Goal: Use online tool/utility: Utilize a website feature to perform a specific function

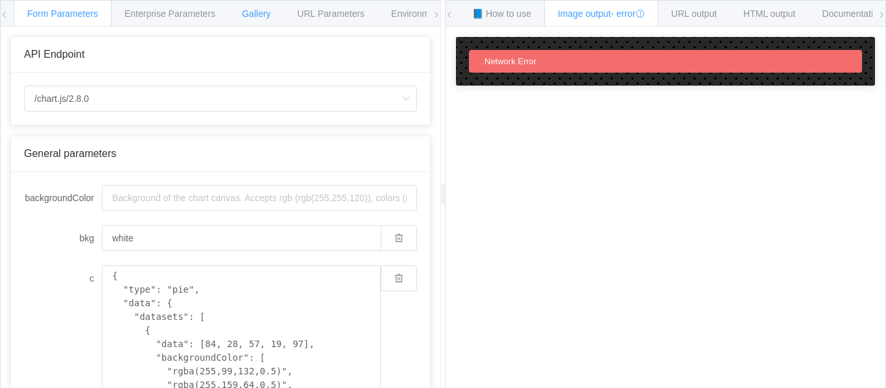
click at [259, 23] on div "Gallery" at bounding box center [256, 13] width 56 height 26
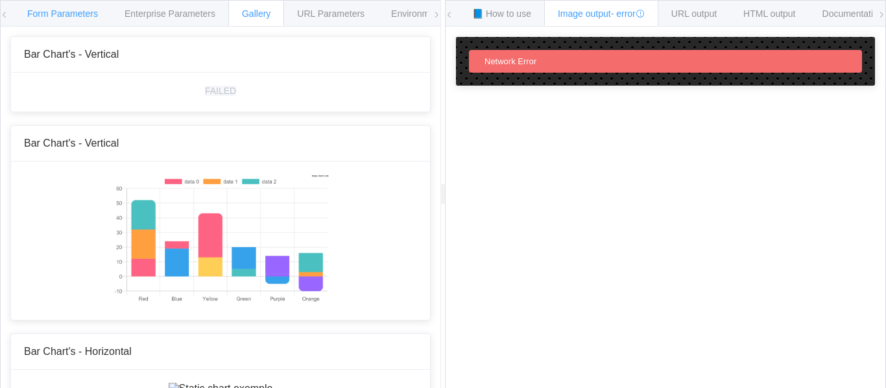
click at [82, 18] on span "Form Parameters" at bounding box center [62, 13] width 71 height 10
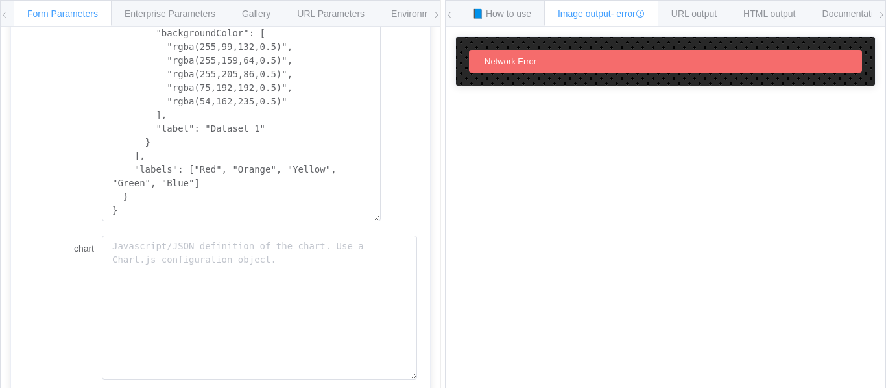
scroll to position [454, 0]
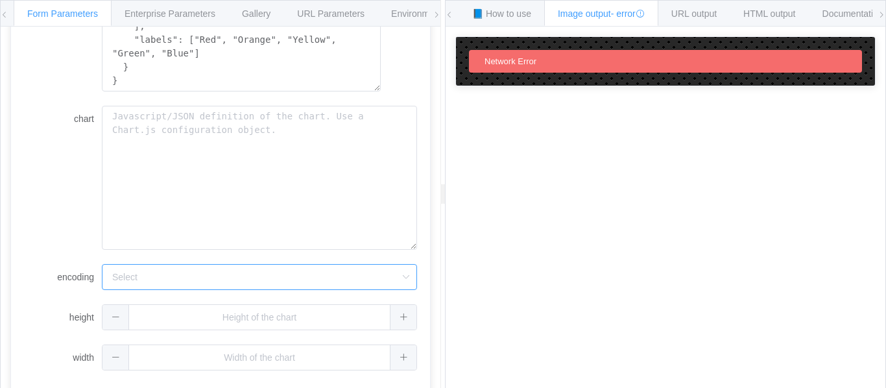
click at [169, 269] on input "encoding" at bounding box center [259, 277] width 315 height 26
click at [195, 312] on li "url" at bounding box center [259, 313] width 314 height 22
type input "url"
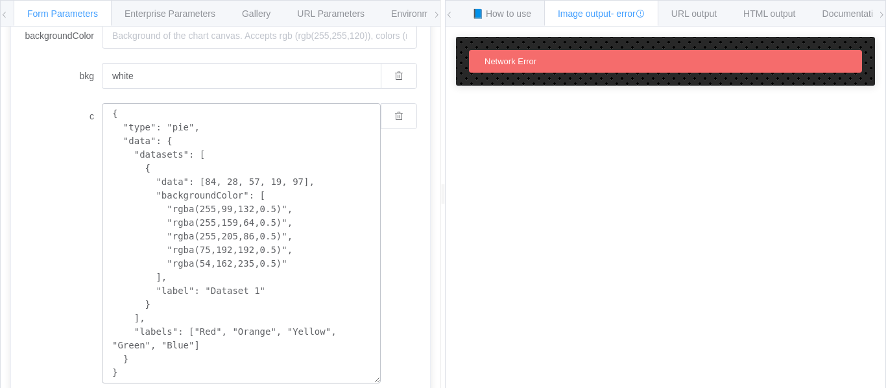
scroll to position [130, 0]
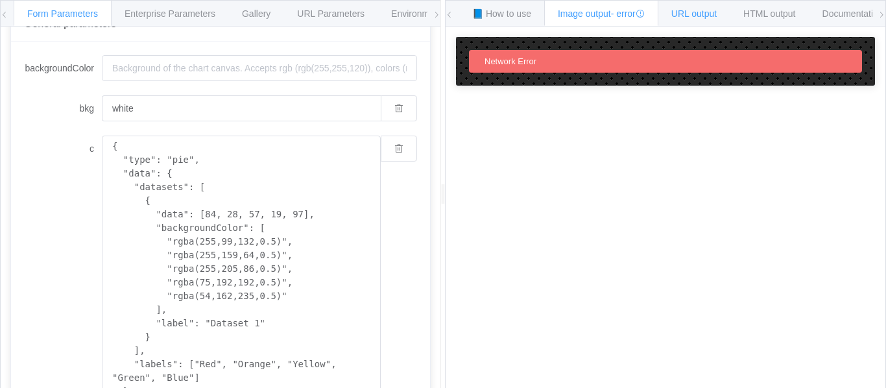
click at [687, 19] on div "URL output" at bounding box center [694, 13] width 73 height 26
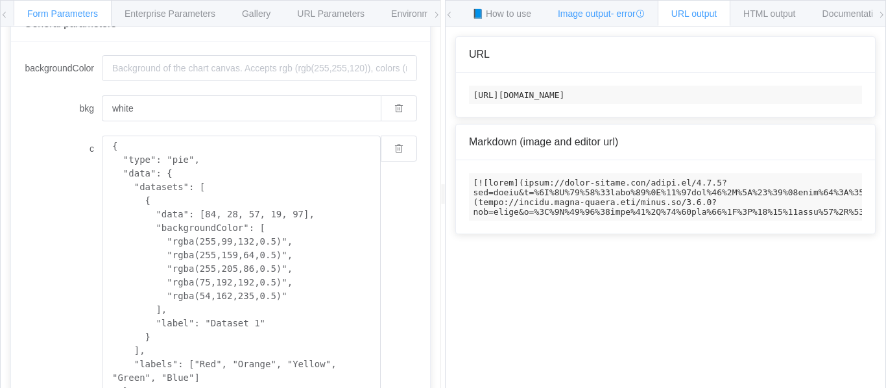
click at [632, 17] on span "- error" at bounding box center [628, 13] width 34 height 10
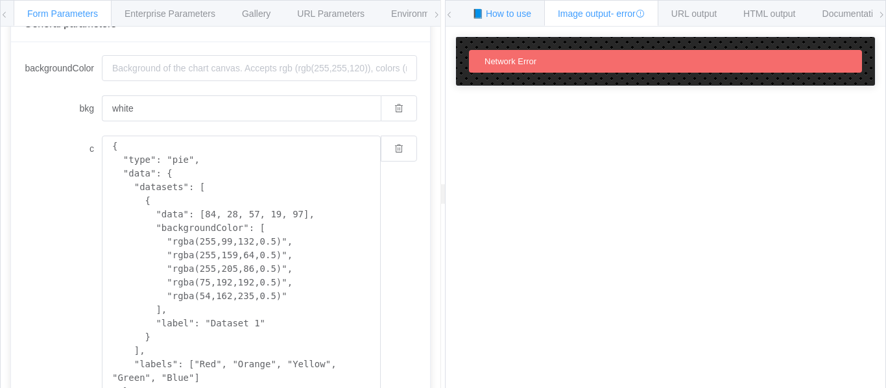
click at [523, 14] on span "📘 How to use" at bounding box center [501, 13] width 59 height 10
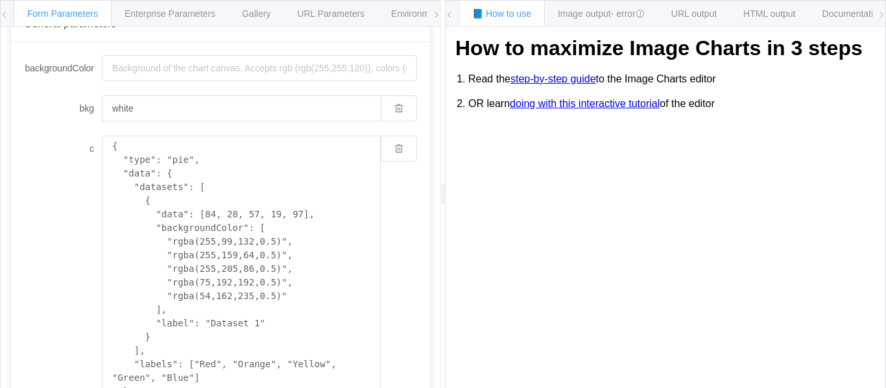
click at [559, 81] on link "step-by-step guide" at bounding box center [553, 79] width 86 height 12
click at [561, 81] on link "step-by-step guide" at bounding box center [553, 79] width 86 height 12
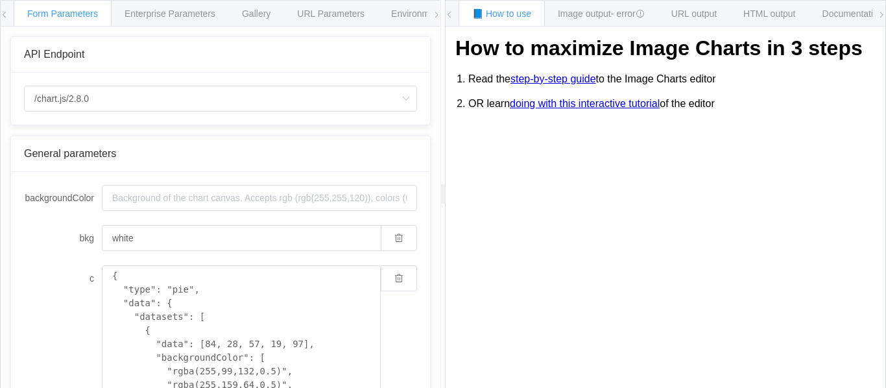
click at [137, 161] on div "General parameters" at bounding box center [220, 154] width 419 height 36
click at [143, 199] on input "backgroundColor" at bounding box center [259, 198] width 315 height 26
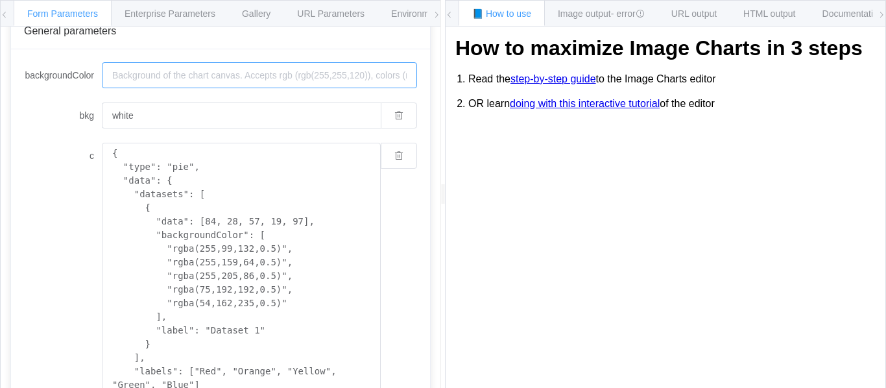
scroll to position [130, 0]
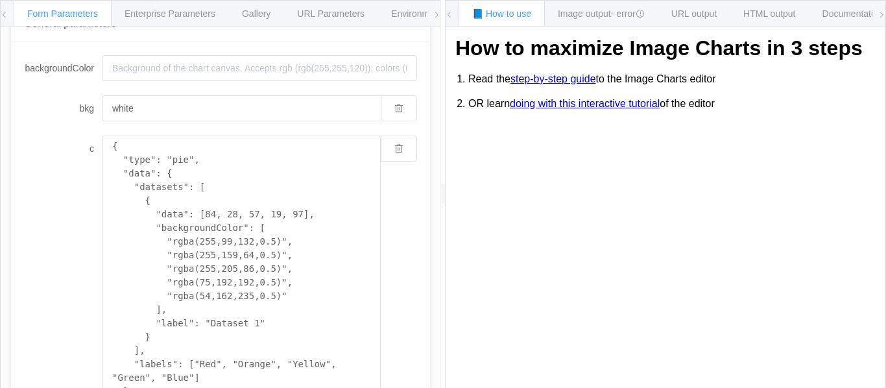
click at [391, 195] on div "{ "type": "pie", "data": { "datasets": [ { "data": [84, 28, 57, 19, 97], "backg…" at bounding box center [259, 276] width 315 height 280
click at [225, 149] on textarea "{ "type": "pie", "data": { "datasets": [ { "data": [84, 28, 57, 19, 97], "backg…" at bounding box center [241, 276] width 279 height 280
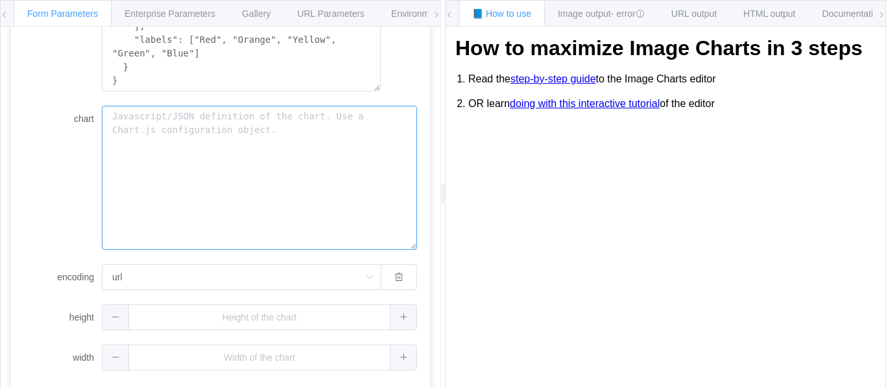
click at [228, 147] on textarea "chart" at bounding box center [259, 178] width 315 height 144
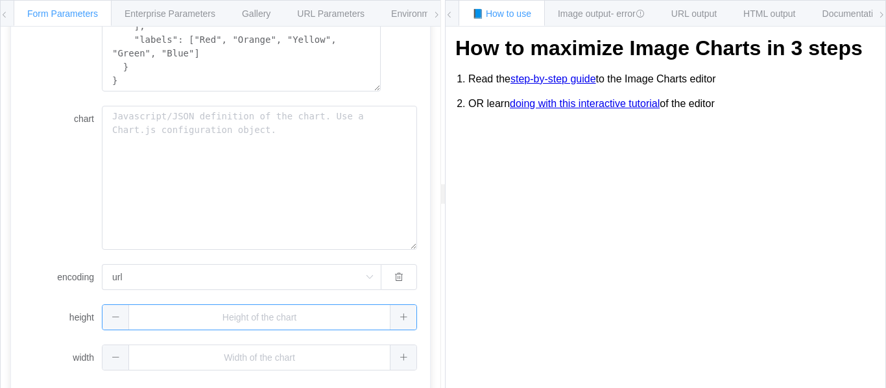
click at [246, 314] on input "text" at bounding box center [259, 317] width 315 height 26
type input "150"
click at [260, 361] on input "text" at bounding box center [259, 357] width 315 height 26
type input "150"
click at [46, 298] on form "backgroundColor bkg white c { "type": "pie", "data": { "datasets": [ { "data": …" at bounding box center [220, 50] width 393 height 639
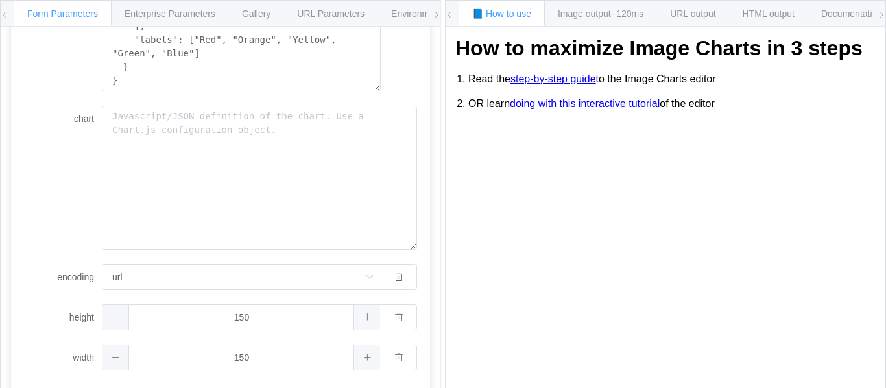
click at [449, 18] on icon at bounding box center [450, 15] width 8 height 8
click at [590, 18] on span "Image output - 120ms" at bounding box center [601, 13] width 86 height 10
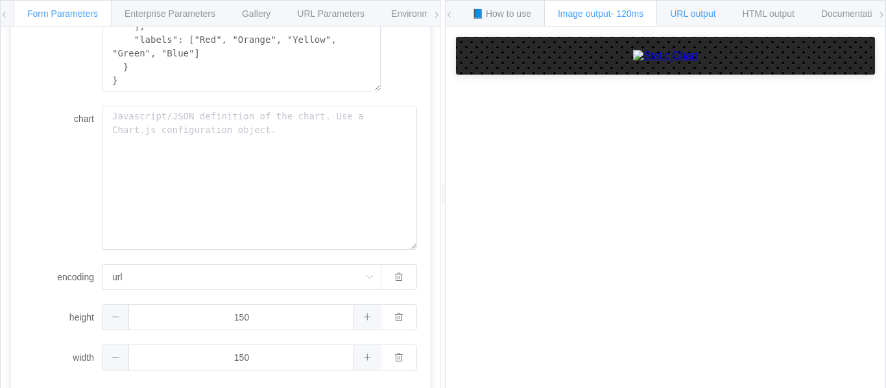
click at [691, 17] on span "URL output" at bounding box center [692, 13] width 45 height 10
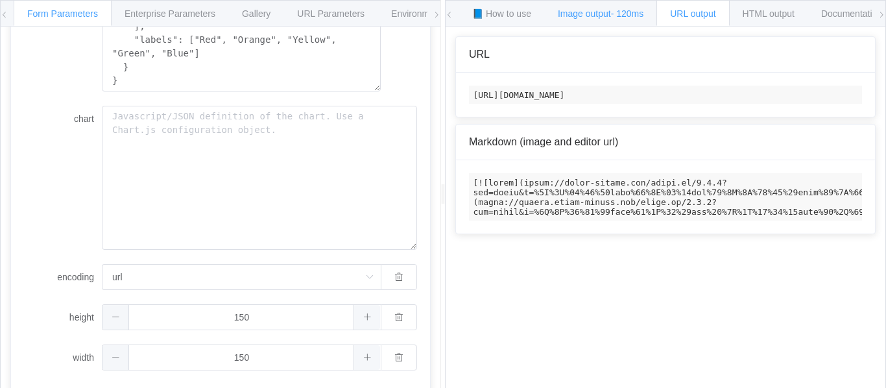
click at [613, 17] on span "Image output - 120ms" at bounding box center [601, 13] width 86 height 10
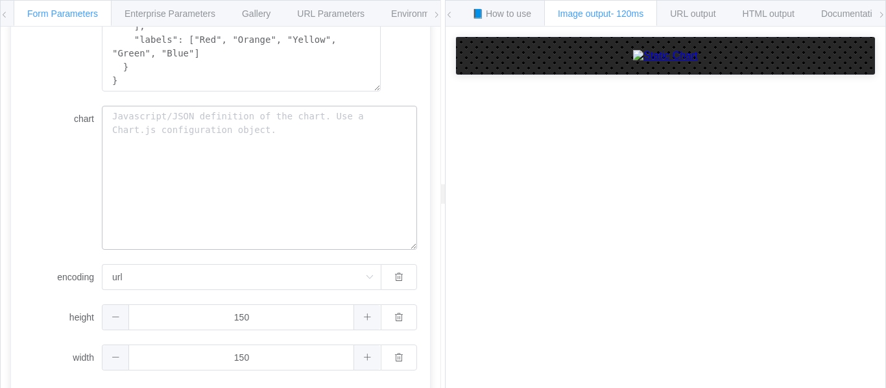
scroll to position [389, 0]
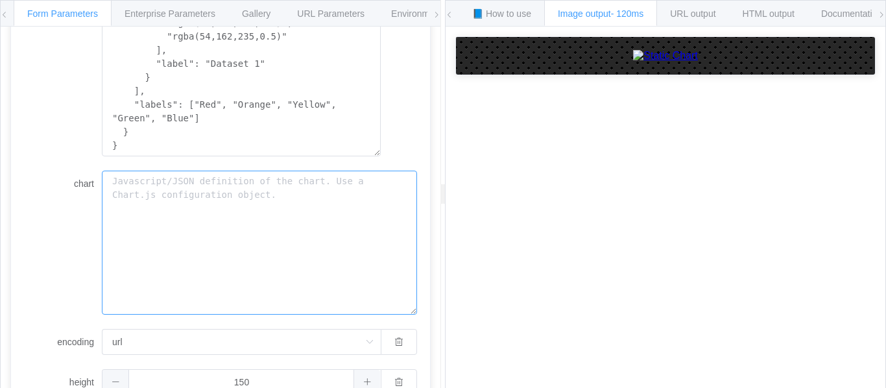
click at [230, 213] on textarea "chart" at bounding box center [259, 243] width 315 height 144
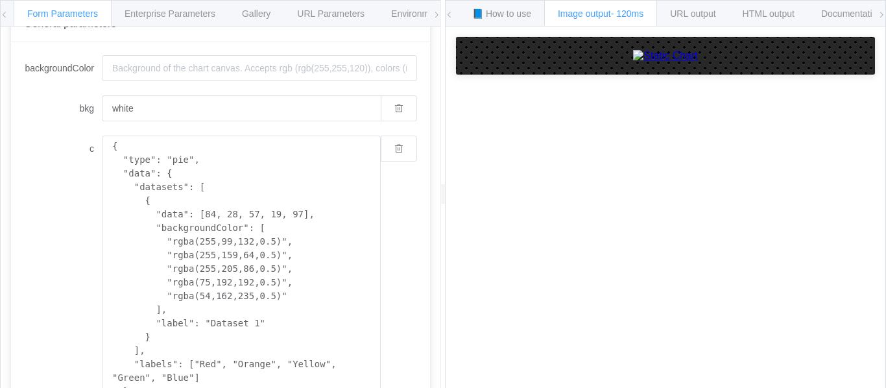
scroll to position [0, 0]
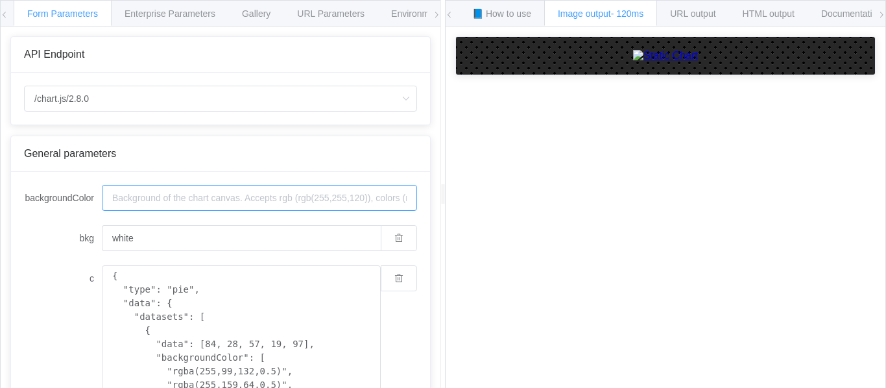
click at [267, 196] on input "backgroundColor" at bounding box center [259, 198] width 315 height 26
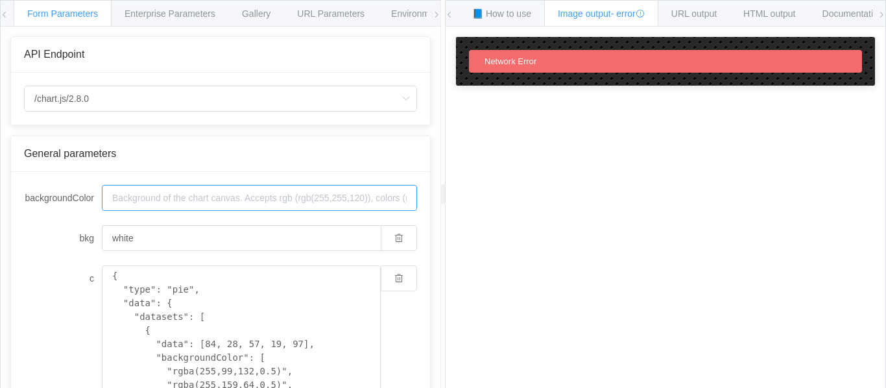
click at [267, 196] on input "backgroundColor" at bounding box center [259, 198] width 315 height 26
click at [768, 16] on span "HTML output" at bounding box center [769, 13] width 52 height 10
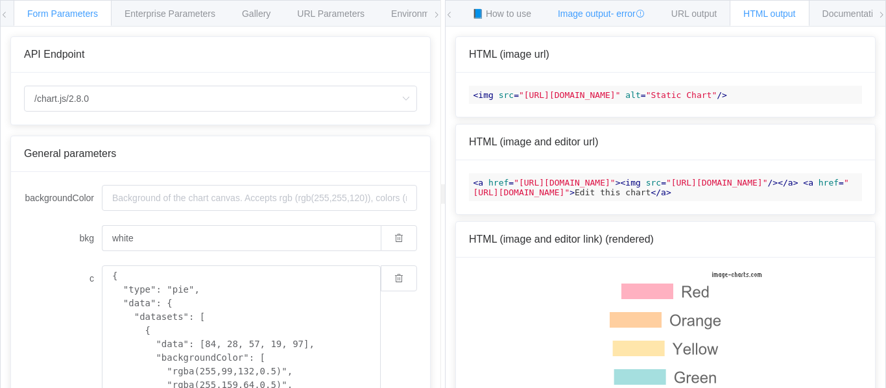
click at [626, 17] on span "- error" at bounding box center [628, 13] width 34 height 10
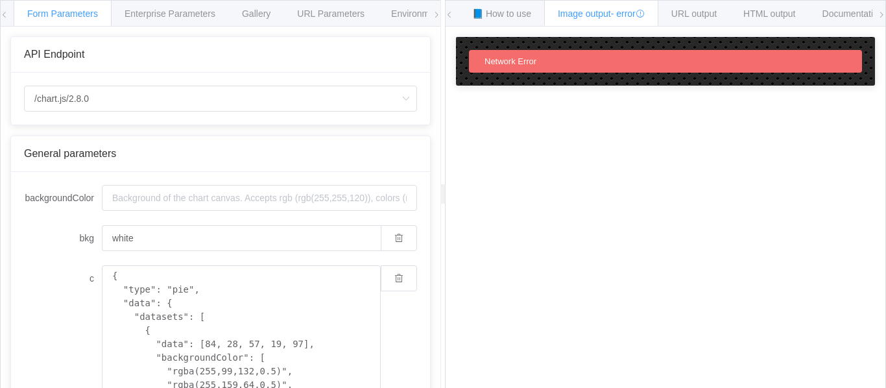
click at [554, 69] on div "Network Error" at bounding box center [665, 61] width 393 height 23
